Goal: Task Accomplishment & Management: Understand process/instructions

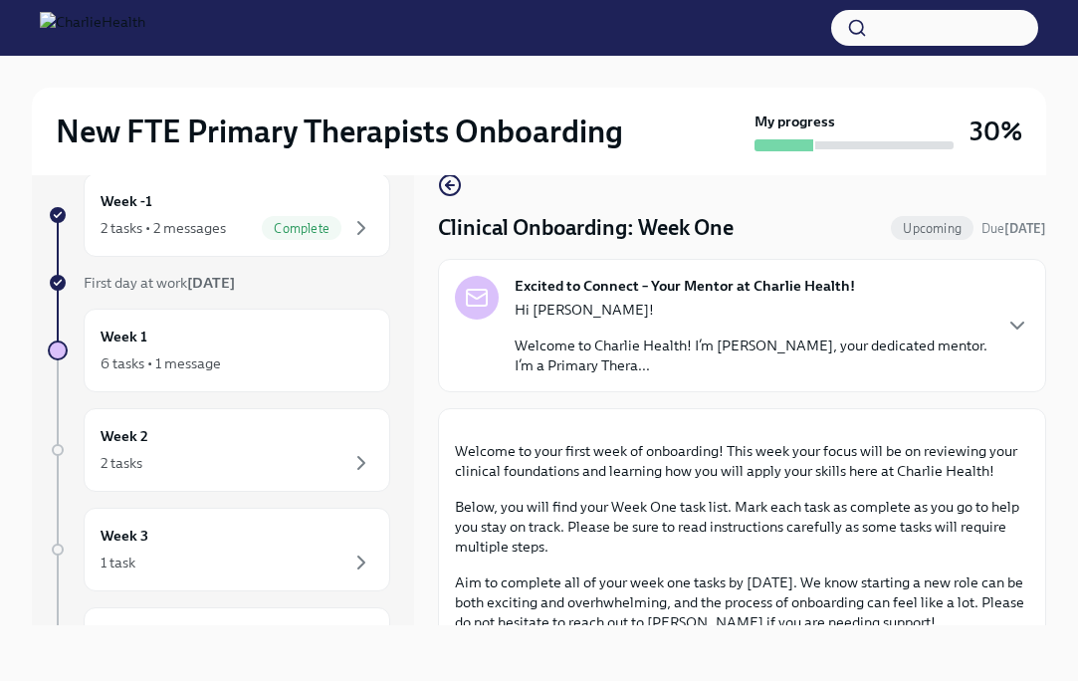
scroll to position [2471, 0]
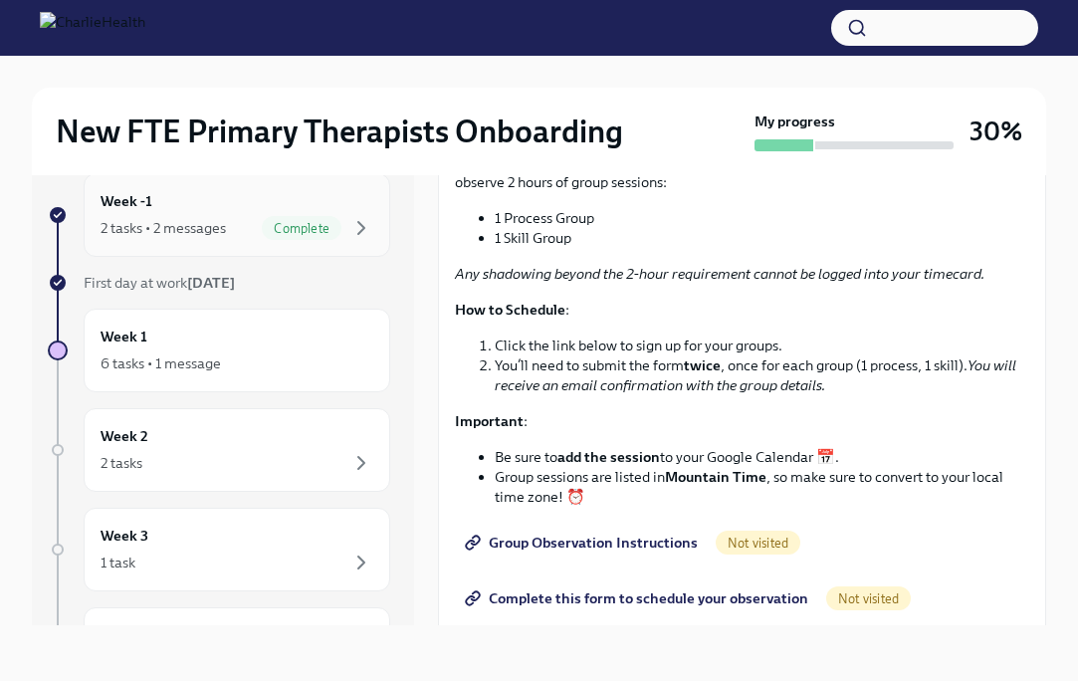
click at [169, 236] on div "2 tasks • 2 messages" at bounding box center [163, 228] width 125 height 20
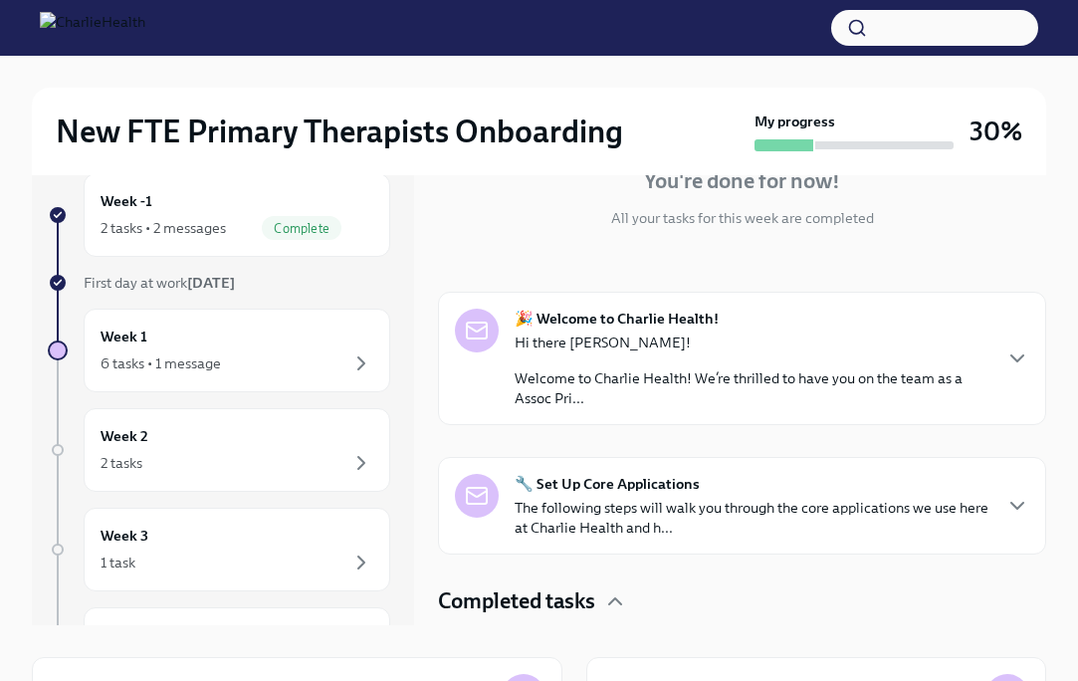
scroll to position [302, 0]
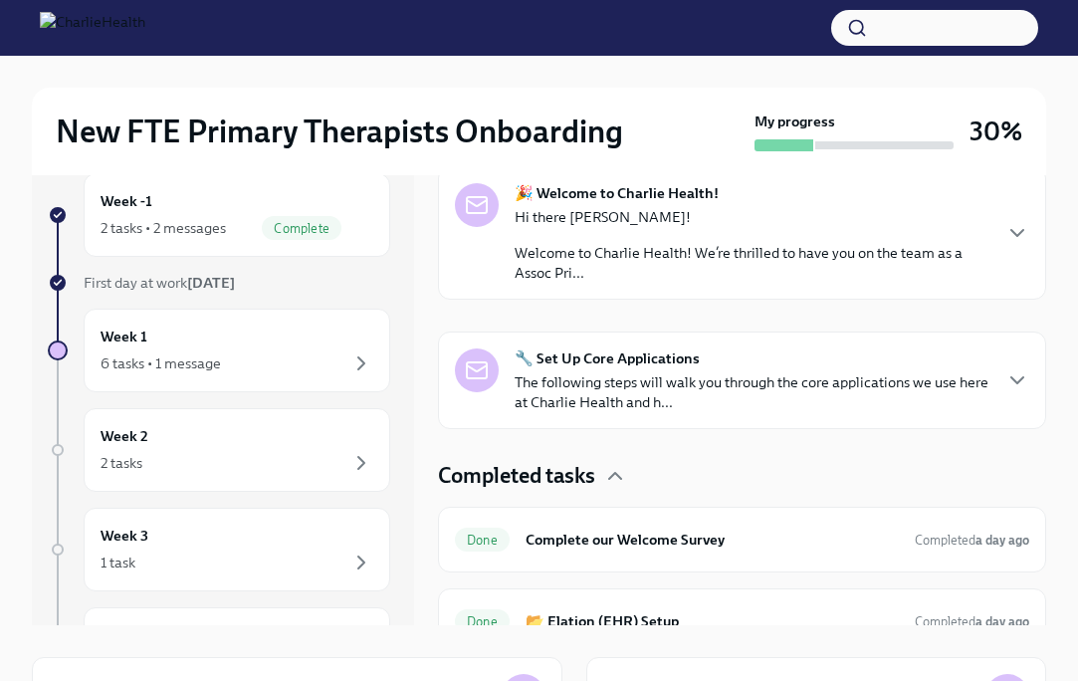
click at [609, 365] on strong "🔧 Set Up Core Applications" at bounding box center [607, 358] width 185 height 20
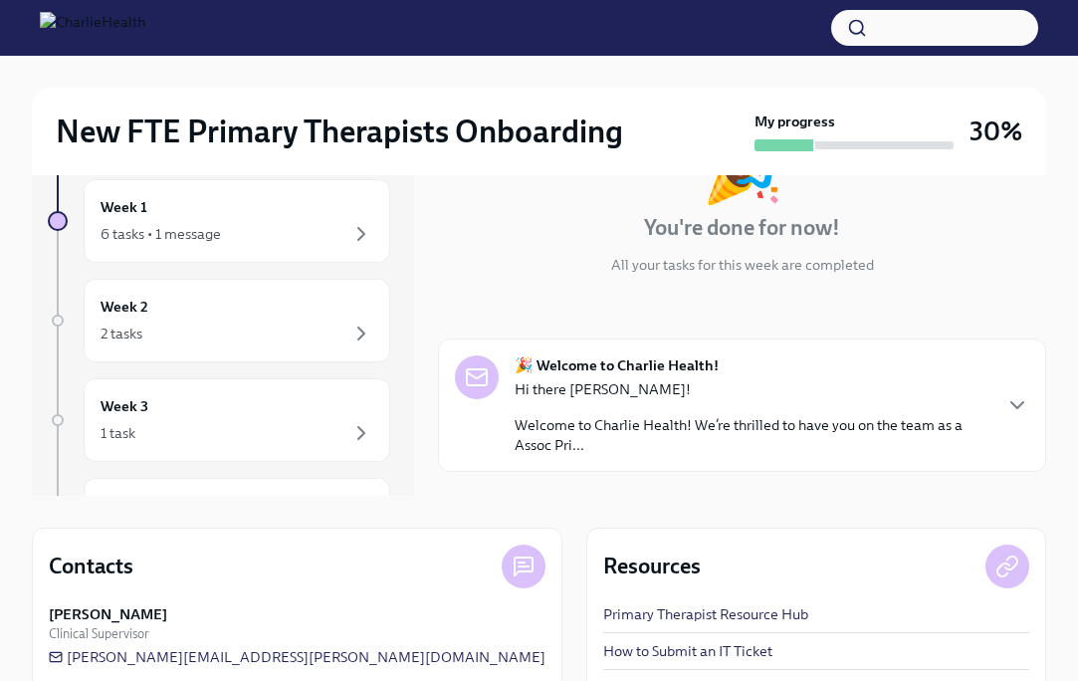
scroll to position [0, 0]
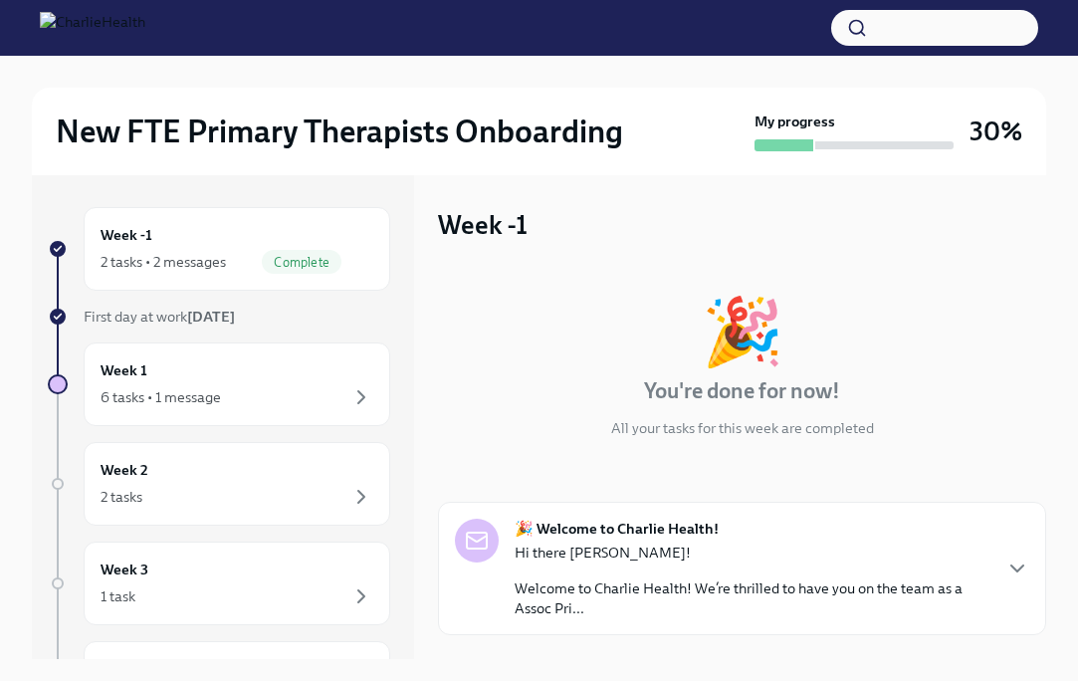
click at [577, 590] on p "Welcome to Charlie Health! We’re thrilled to have you on the team as a Assoc Pr…" at bounding box center [752, 598] width 475 height 40
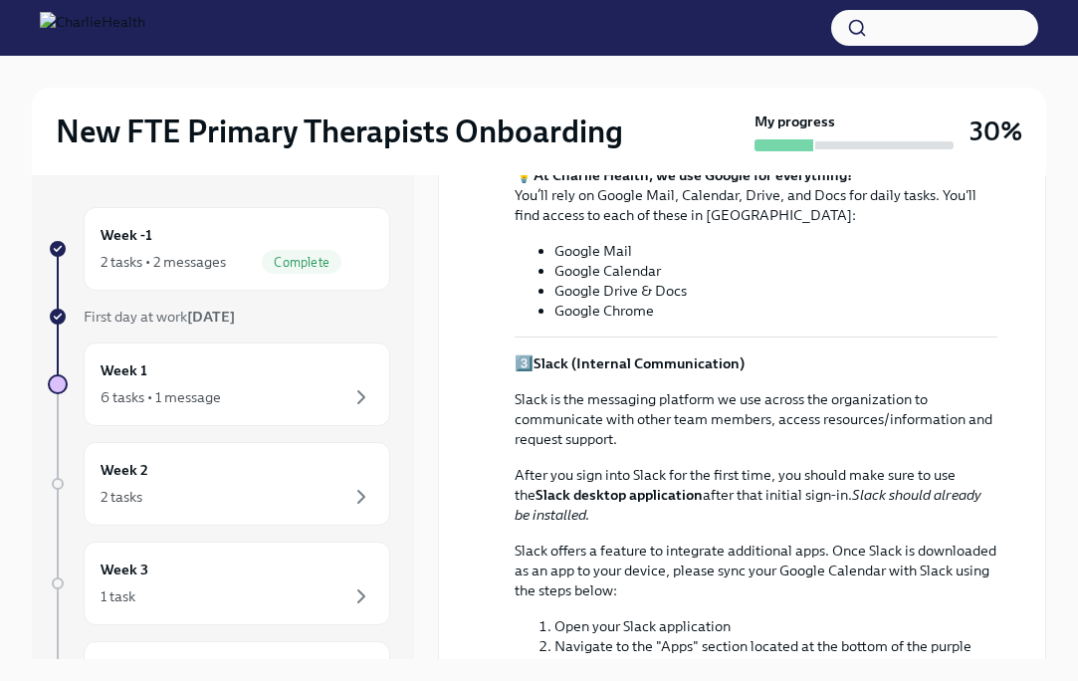
scroll to position [1936, 0]
click at [246, 398] on div "6 tasks • 1 message" at bounding box center [237, 397] width 273 height 24
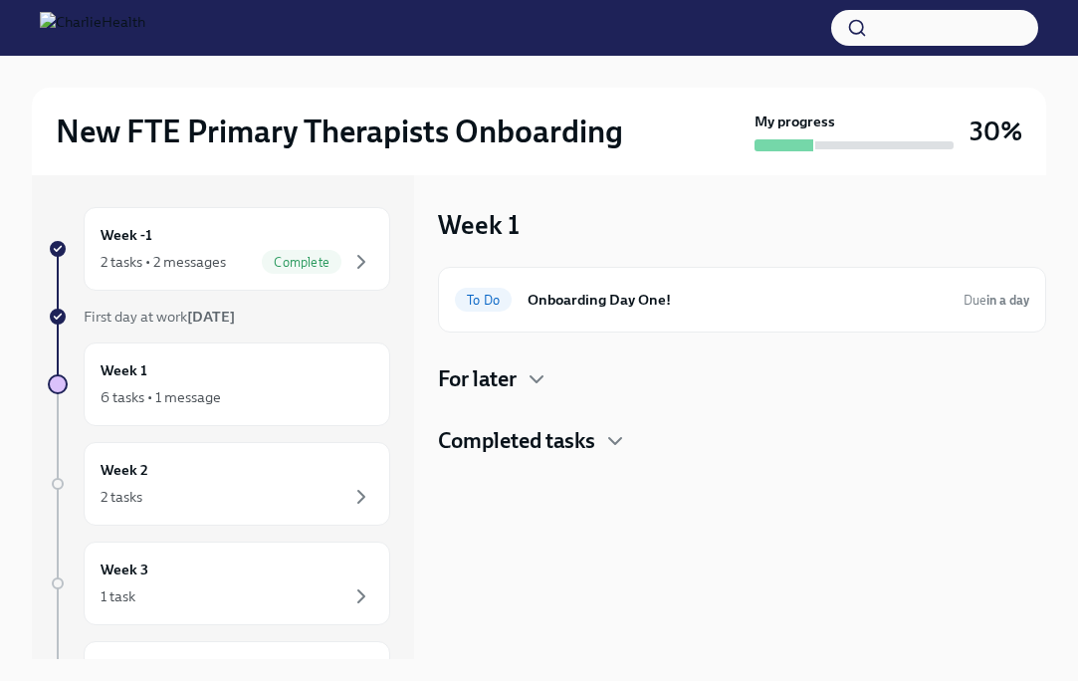
click at [534, 474] on div "Week 1 To Do Onboarding Day One! Due in a day For later Completed tasks" at bounding box center [742, 417] width 608 height 484
click at [511, 440] on h4 "Completed tasks" at bounding box center [516, 441] width 157 height 30
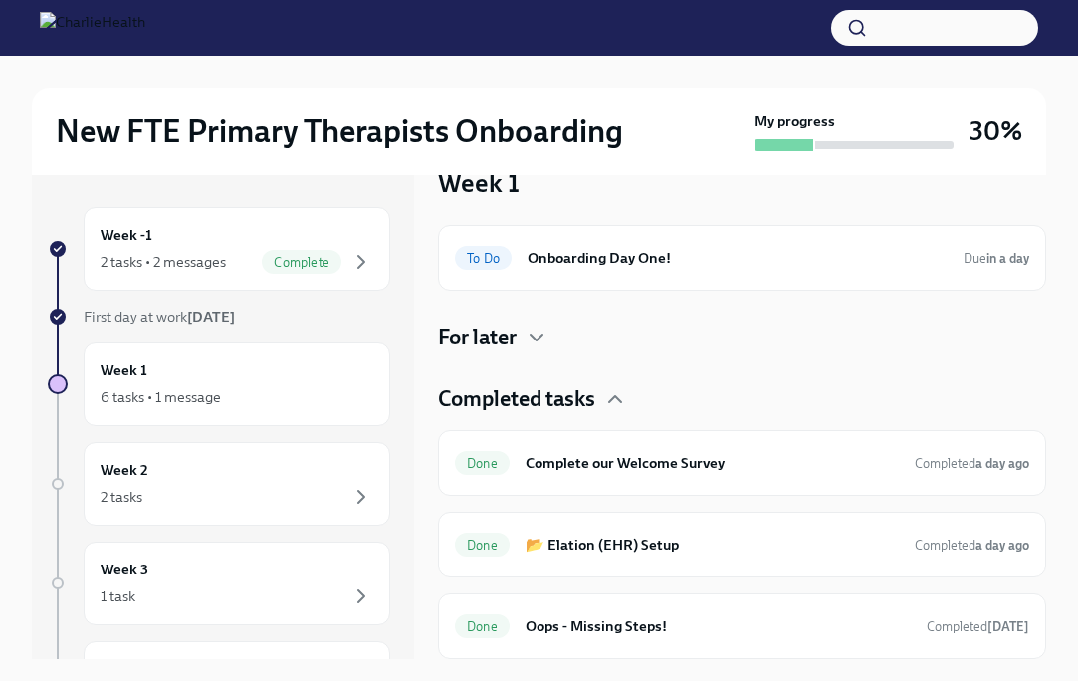
click at [481, 333] on h4 "For later" at bounding box center [477, 337] width 79 height 30
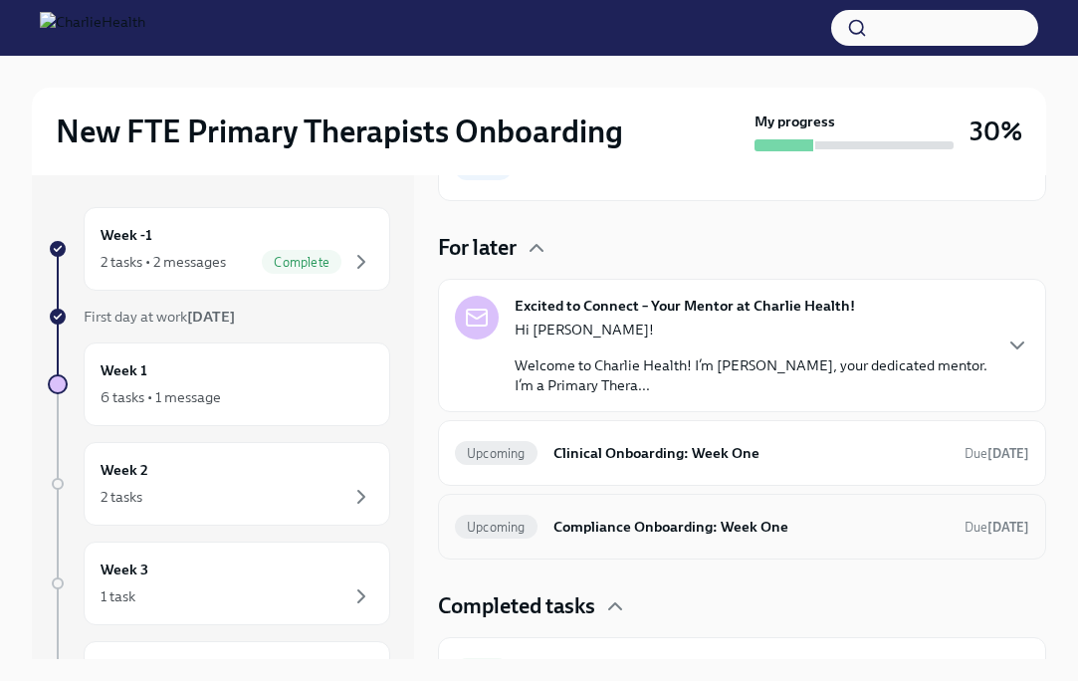
scroll to position [0, 0]
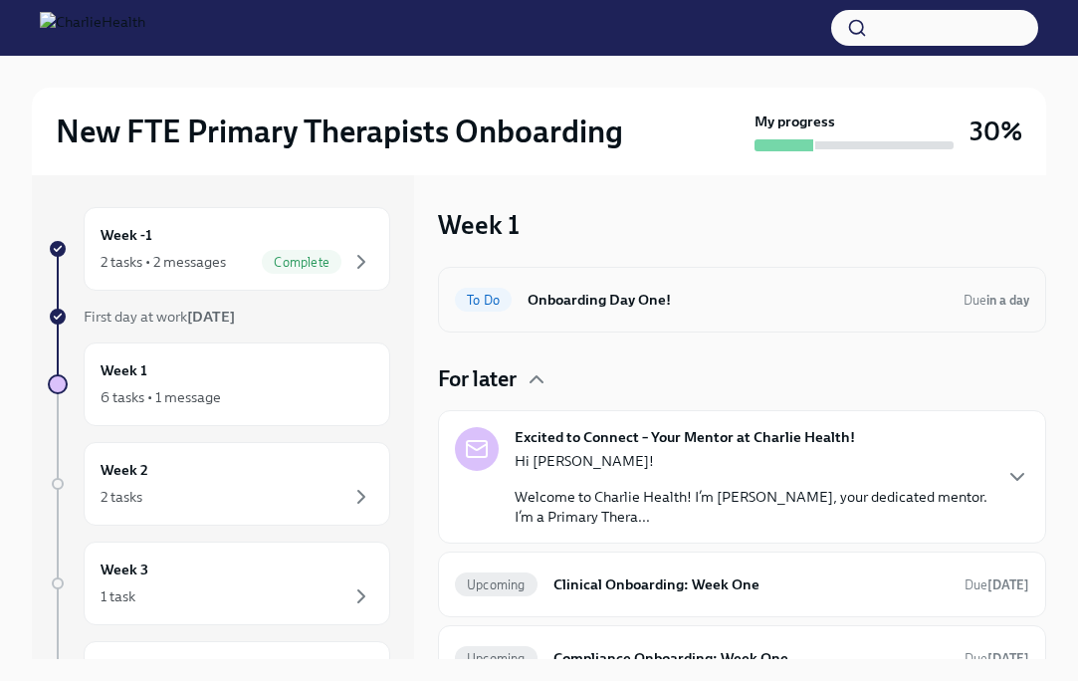
click at [560, 306] on h6 "Onboarding Day One!" at bounding box center [737, 300] width 420 height 22
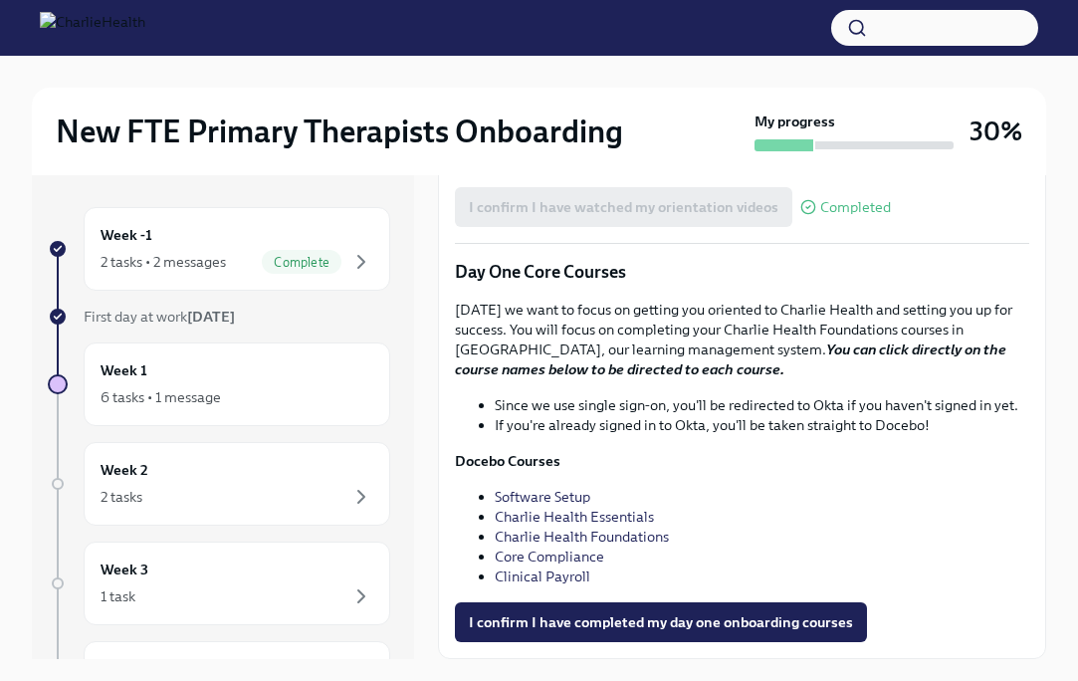
scroll to position [2260, 0]
